Goal: Find specific page/section: Find specific page/section

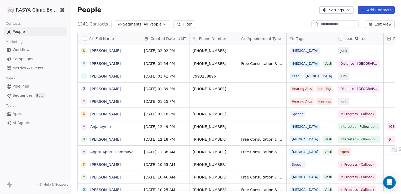
scroll to position [166, 326]
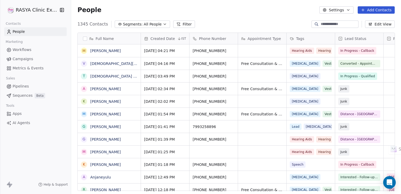
click at [161, 25] on button "Segments: All People" at bounding box center [142, 23] width 55 height 7
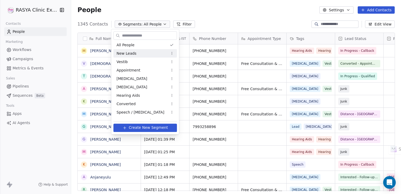
click at [210, 17] on html "[PERSON_NAME] Clinic External Contacts People Marketing Workflows Campaigns Met…" at bounding box center [200, 97] width 401 height 194
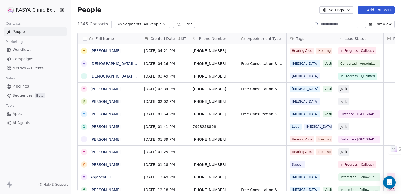
click at [179, 24] on button "Filter" at bounding box center [184, 23] width 22 height 7
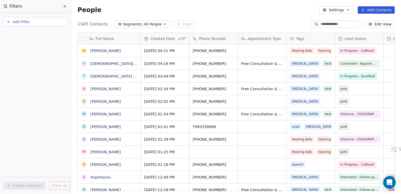
click at [135, 22] on span "Segments:" at bounding box center [133, 25] width 20 height 6
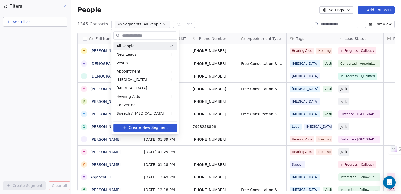
click at [204, 22] on html "[PERSON_NAME] Clinic External Contacts People Marketing Workflows Campaigns Met…" at bounding box center [200, 97] width 401 height 194
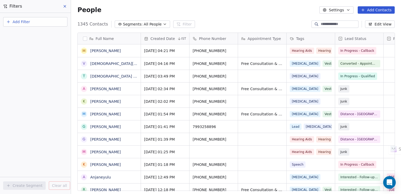
click at [155, 40] on span "Created Date" at bounding box center [162, 38] width 24 height 5
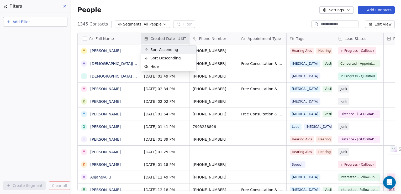
click at [208, 20] on html "[PERSON_NAME] Clinic External Contacts People Marketing Workflows Campaigns Met…" at bounding box center [200, 97] width 401 height 194
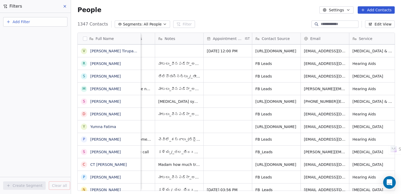
click at [63, 6] on icon at bounding box center [65, 6] width 4 height 4
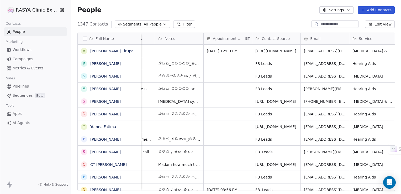
click at [13, 7] on html "[PERSON_NAME] Clinic External Contacts People Marketing Workflows Campaigns Met…" at bounding box center [200, 97] width 401 height 194
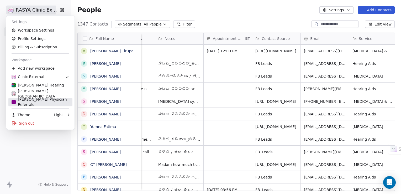
click at [27, 100] on div "R [PERSON_NAME] Physician Referrals" at bounding box center [41, 102] width 58 height 11
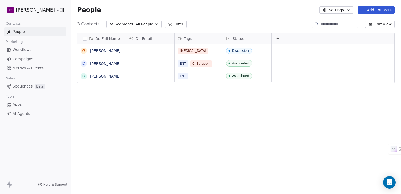
click at [384, 24] on button "Edit View" at bounding box center [380, 23] width 30 height 7
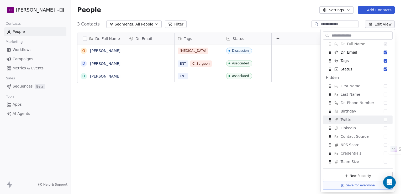
scroll to position [12, 0]
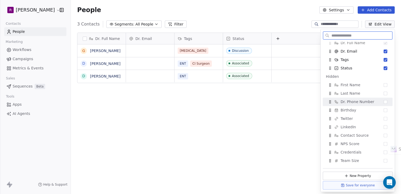
click at [381, 104] on div "Dr. Phone Number" at bounding box center [358, 101] width 66 height 8
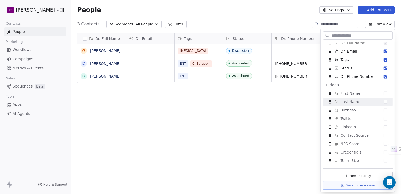
click at [304, 102] on div "Dr. Full Name G [PERSON_NAME] D [PERSON_NAME] D [PERSON_NAME] Dr. Email Tags St…" at bounding box center [236, 113] width 330 height 170
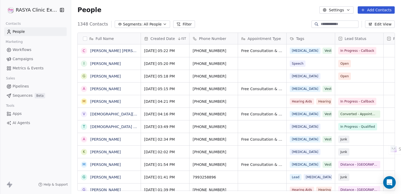
scroll to position [166, 326]
click at [37, 11] on html "[PERSON_NAME] Clinic External Contacts People Marketing Workflows Campaigns Met…" at bounding box center [200, 97] width 401 height 194
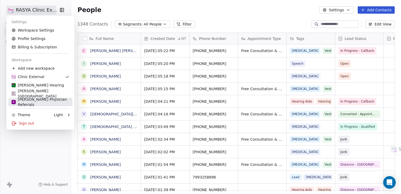
click at [30, 102] on div "R [PERSON_NAME] Physician Referrals" at bounding box center [41, 102] width 58 height 11
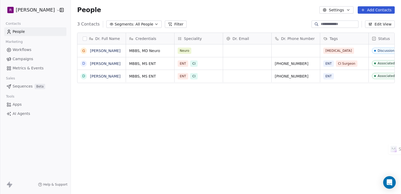
scroll to position [166, 326]
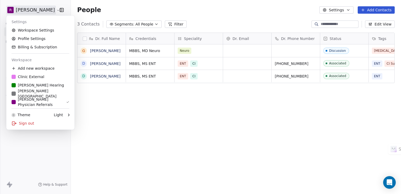
click at [32, 11] on html "R RASYA Contacts People Marketing Workflows Campaigns Metrics & Events Sales Se…" at bounding box center [200, 97] width 401 height 194
click at [55, 102] on div "R [PERSON_NAME] Physician Referrals" at bounding box center [39, 102] width 55 height 11
click at [33, 11] on html "R RASYA Contacts People Marketing Workflows Campaigns Metrics & Events Sales Se…" at bounding box center [200, 97] width 401 height 194
